Goal: Check status: Check status

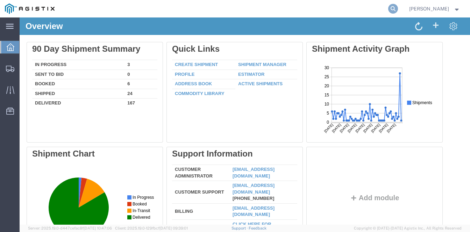
click at [398, 8] on icon at bounding box center [394, 9] width 10 height 10
click at [289, 10] on input "search" at bounding box center [282, 8] width 213 height 17
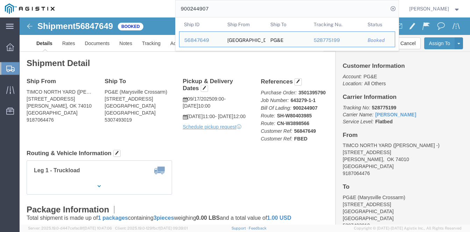
drag, startPoint x: 327, startPoint y: 11, endPoint x: 114, endPoint y: -1, distance: 213.5
click at [114, 0] on html "main_menu Created with Sketch. Collapse Menu Overview Shipments Shipment Manage…" at bounding box center [235, 116] width 470 height 232
click div "Shipment Detail Ship From [GEOGRAPHIC_DATA] ([PERSON_NAME] -) [STREET_ADDRESS] …"
click at [295, 9] on input "900244907" at bounding box center [282, 8] width 213 height 17
drag, startPoint x: 252, startPoint y: 7, endPoint x: 125, endPoint y: 9, distance: 127.1
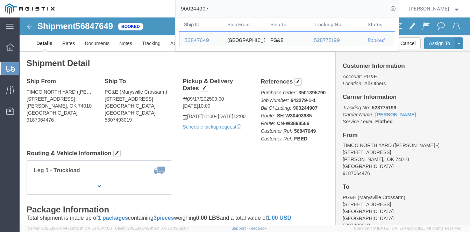
click at [125, 9] on div "900244907 Ship ID Ship From Ship To Tracking Nu. Status Ship ID 56847649 Ship F…" at bounding box center [230, 9] width 340 height 18
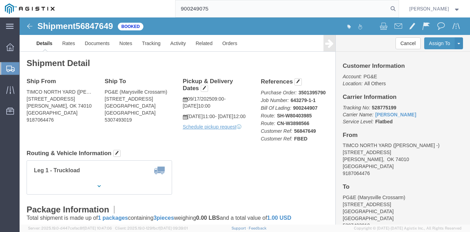
type input "900249075"
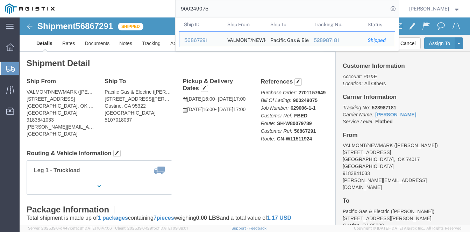
click div "Shipment Detail Ship From [GEOGRAPHIC_DATA]/NEWMARK ([PERSON_NAME]) [STREET_ADD…"
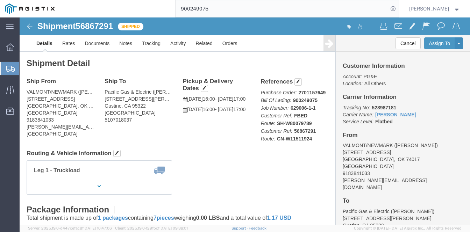
click address "Pacific Gas & Electric ([PERSON_NAME]) [STREET_ADDRESS][PERSON_NAME][PERSON_NAM…"
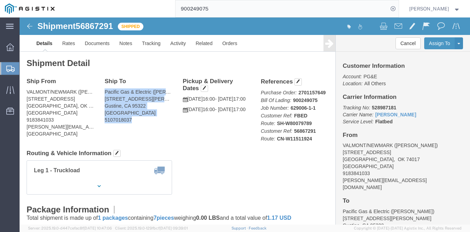
drag, startPoint x: 113, startPoint y: 102, endPoint x: 85, endPoint y: 74, distance: 39.9
click address "Pacific Gas & Electric ([PERSON_NAME]) [STREET_ADDRESS][PERSON_NAME][PERSON_NAM…"
drag, startPoint x: 85, startPoint y: 74, endPoint x: 131, endPoint y: 104, distance: 55.1
click address "Pacific Gas & Electric ([PERSON_NAME]) [STREET_ADDRESS][PERSON_NAME][PERSON_NAM…"
